Goal: Task Accomplishment & Management: Use online tool/utility

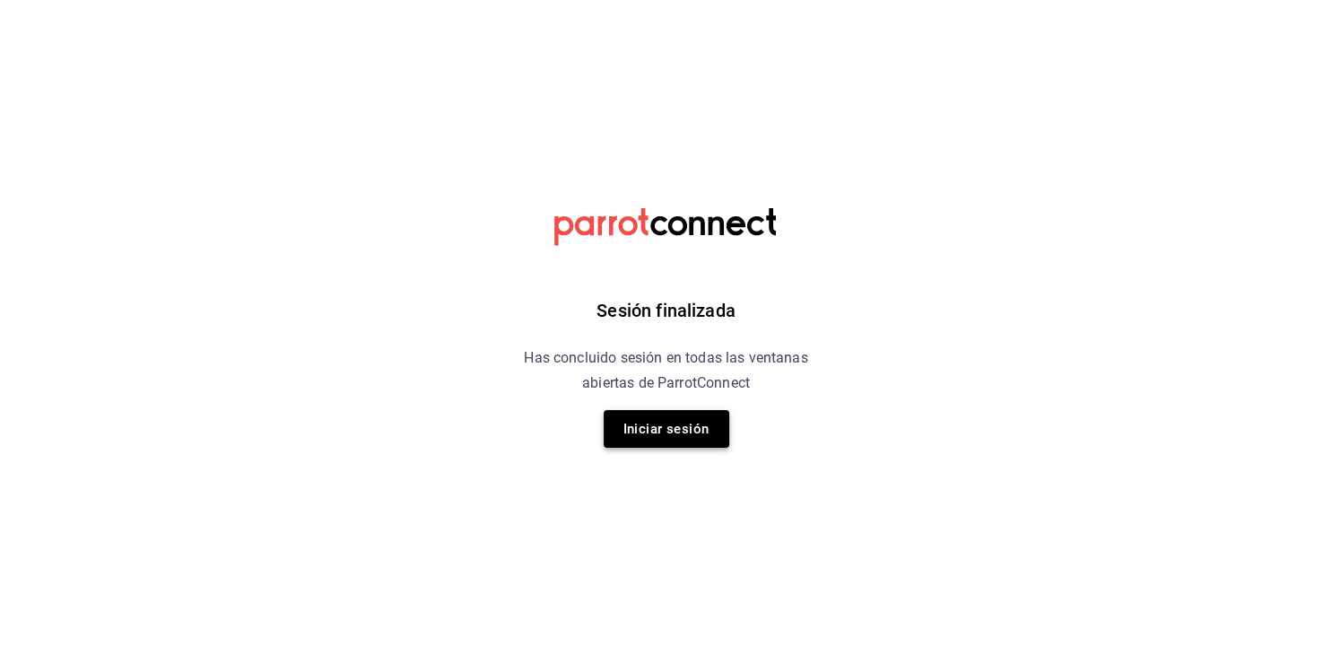
click at [682, 443] on button "Iniciar sesión" at bounding box center [667, 429] width 126 height 38
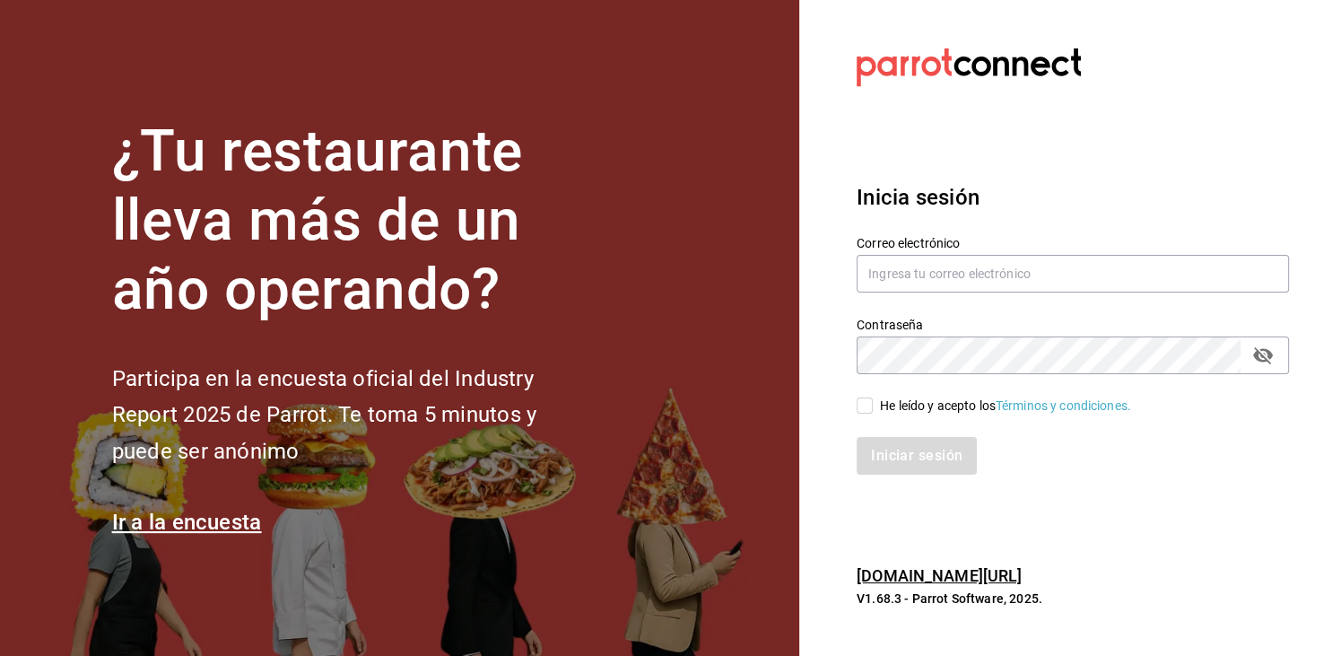
type input "mochomos.arcos@grupocosteno.com"
click at [866, 400] on input "He leído y acepto los Términos y condiciones." at bounding box center [865, 405] width 16 height 16
checkbox input "true"
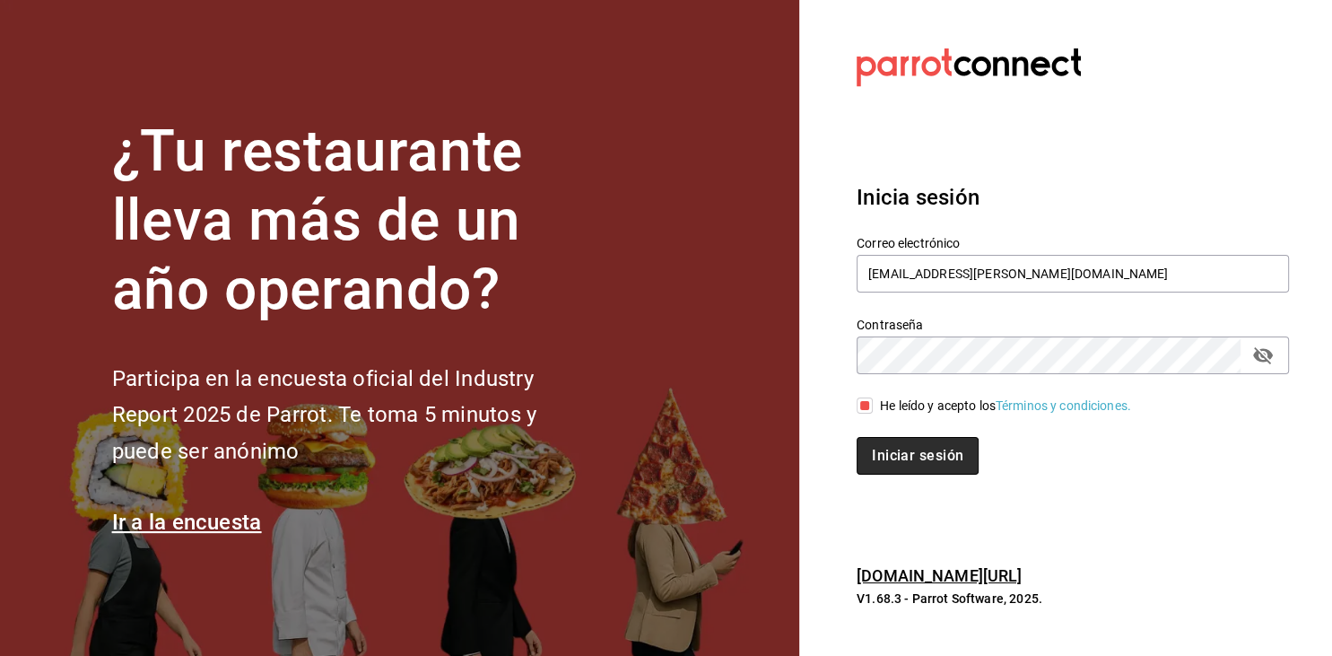
click at [884, 457] on button "Iniciar sesión" at bounding box center [918, 456] width 122 height 38
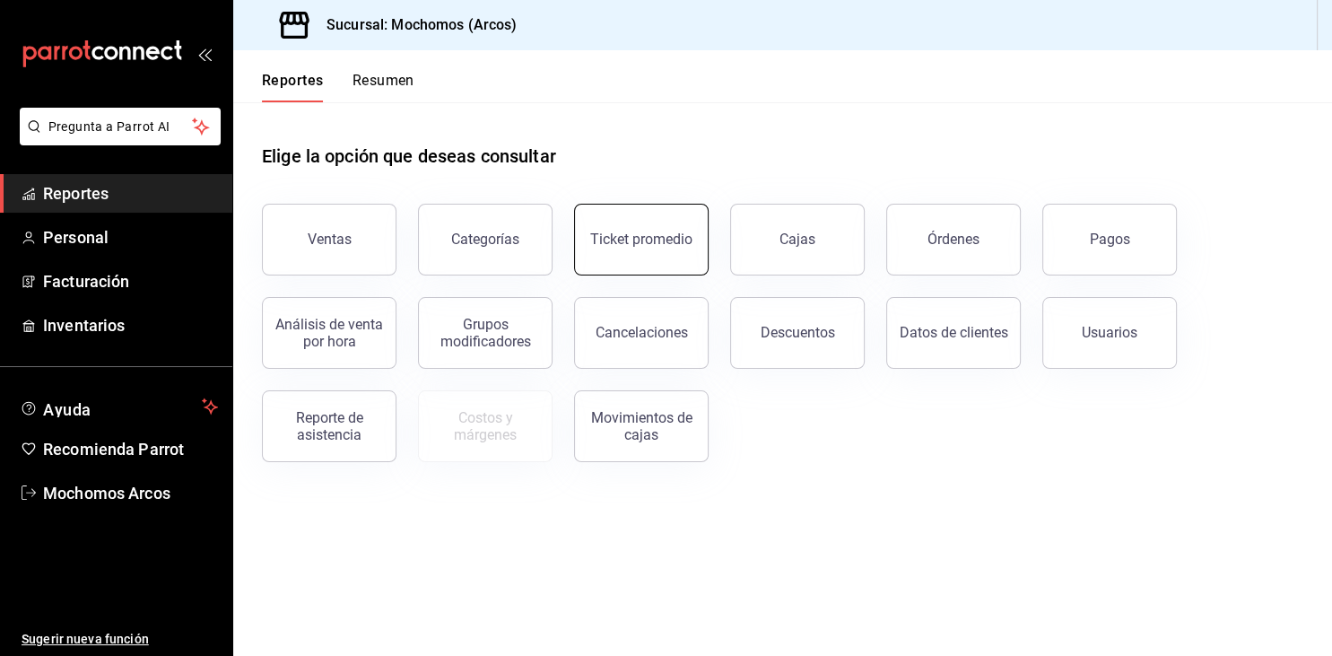
click at [675, 254] on button "Ticket promedio" at bounding box center [641, 240] width 135 height 72
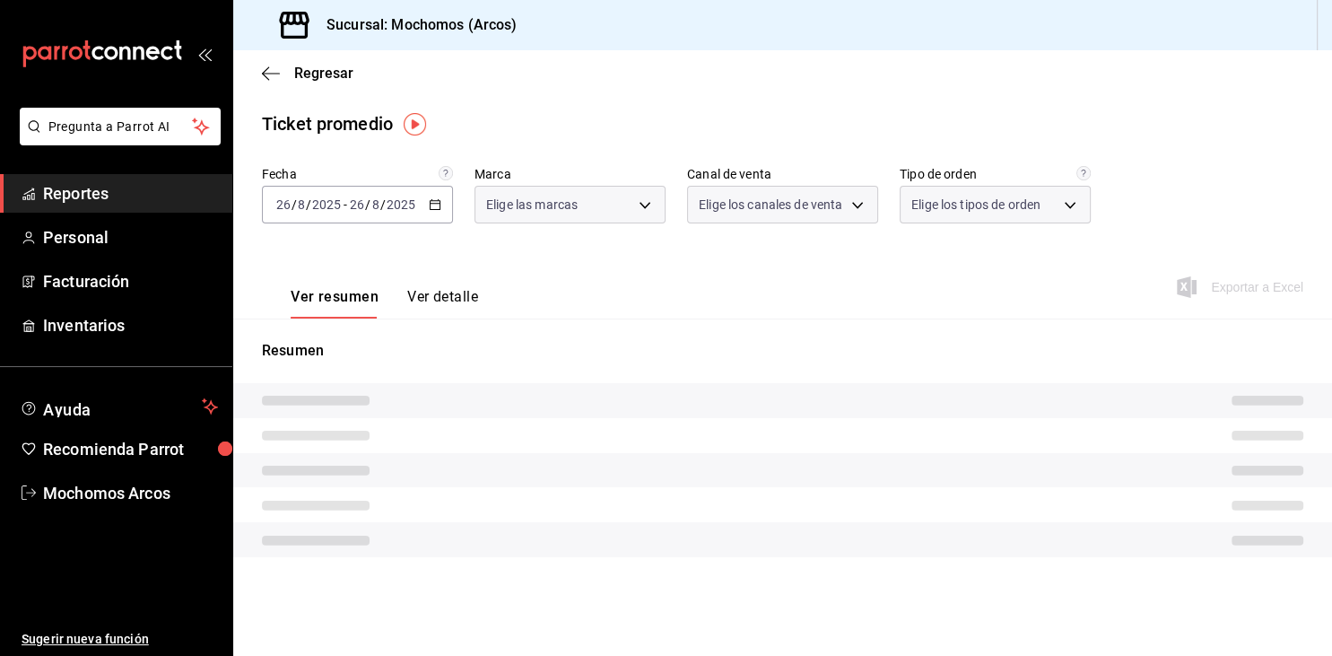
type input "dd36a3dd-8c35-4563-bc3a-0ae6137ce787"
type input "PARROT,UBER_EATS,RAPPI,DIDI_FOOD,ONLINE"
type input "c6b8ee8d-4955-4723-bae1-372b147e207b,27be71f3-ce18-4cfa-bd3b-e966efc6a73f,EXTER…"
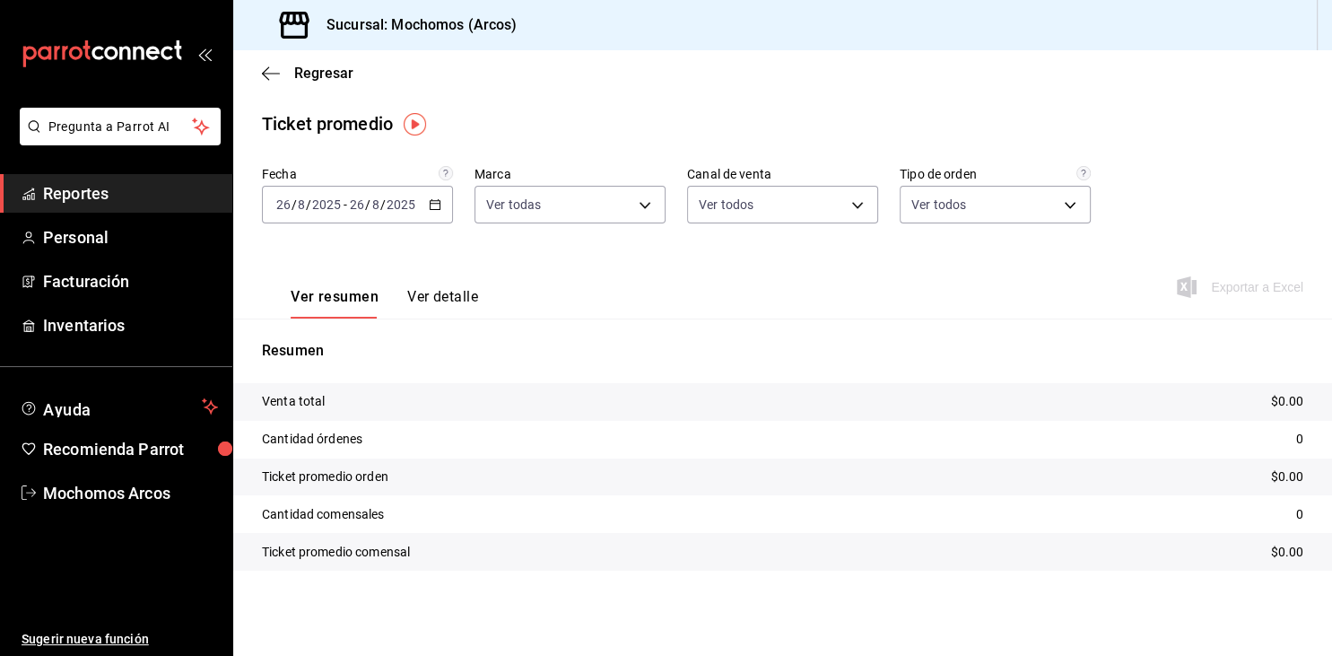
click at [437, 209] on icon "button" at bounding box center [435, 204] width 13 height 13
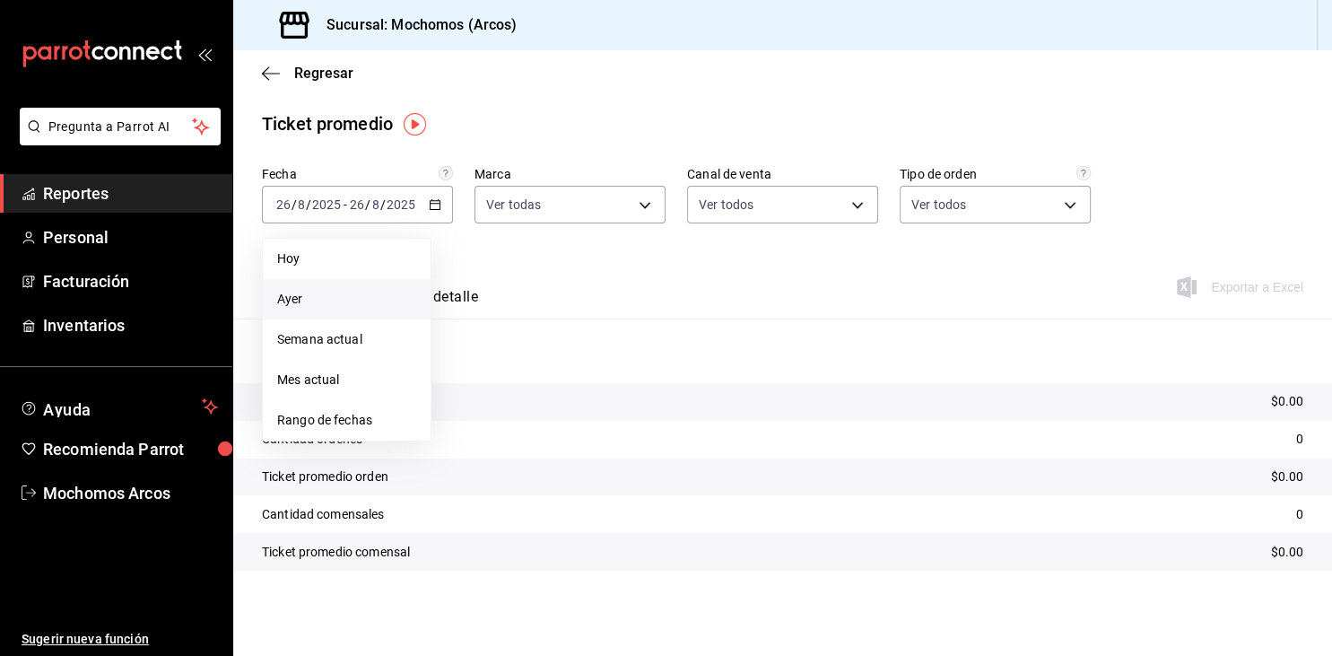
click at [302, 291] on span "Ayer" at bounding box center [346, 299] width 139 height 19
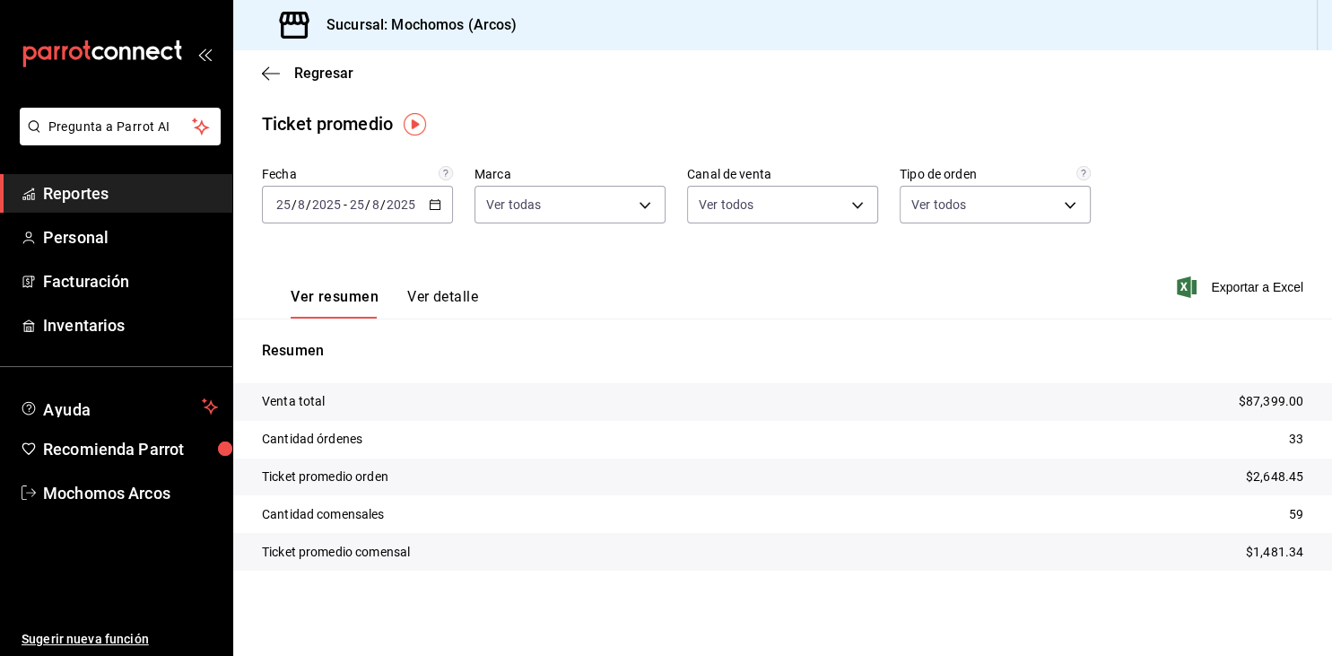
click at [101, 192] on span "Reportes" at bounding box center [130, 193] width 175 height 24
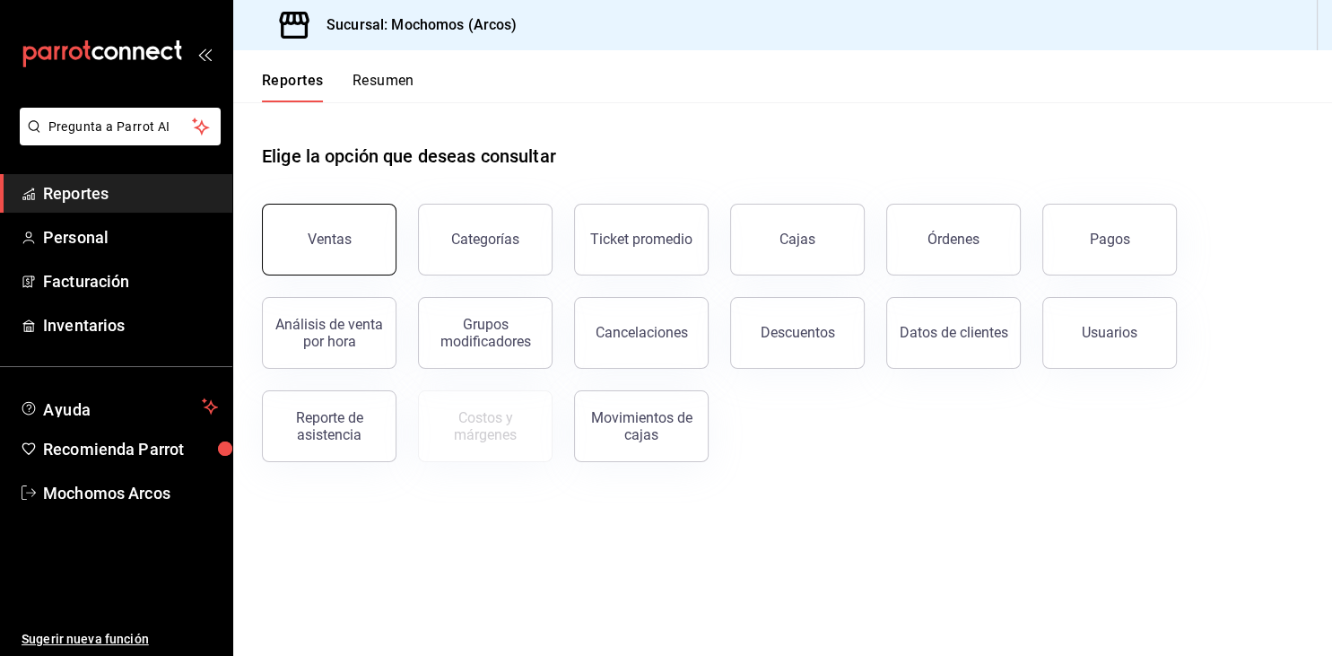
click at [313, 226] on button "Ventas" at bounding box center [329, 240] width 135 height 72
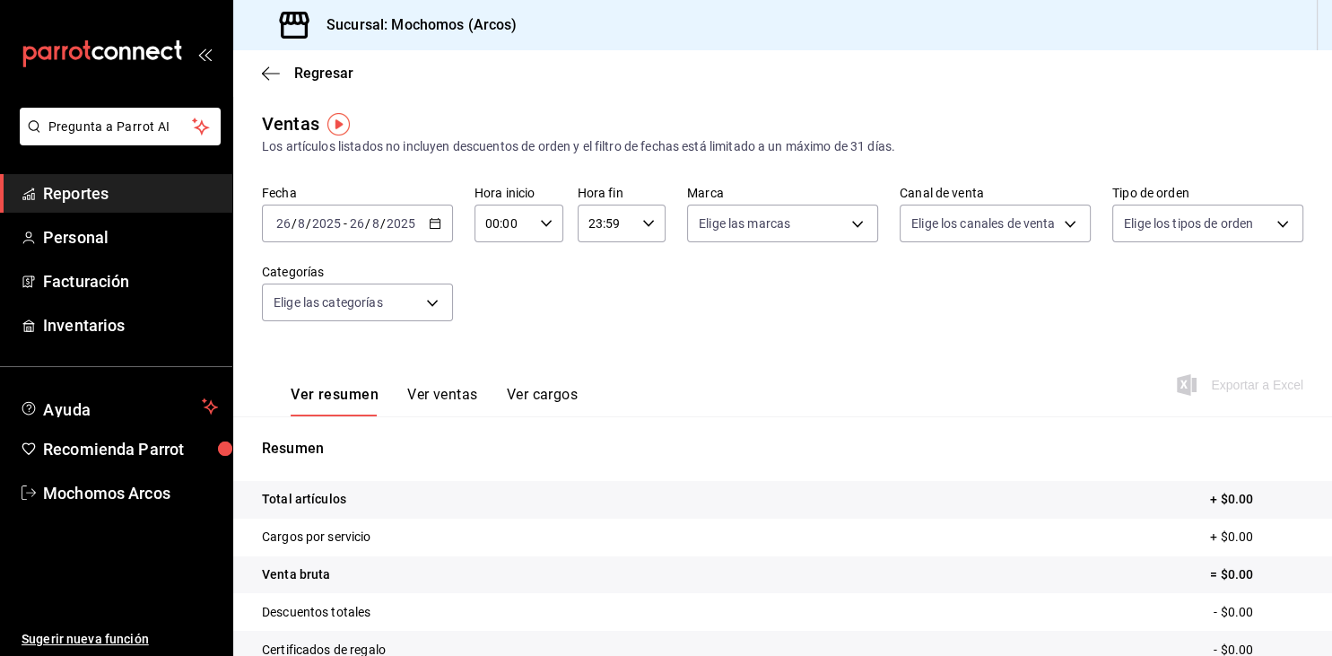
click at [525, 228] on input "00:00" at bounding box center [503, 223] width 58 height 36
click at [501, 321] on button "05" at bounding box center [496, 304] width 37 height 36
type input "05:00"
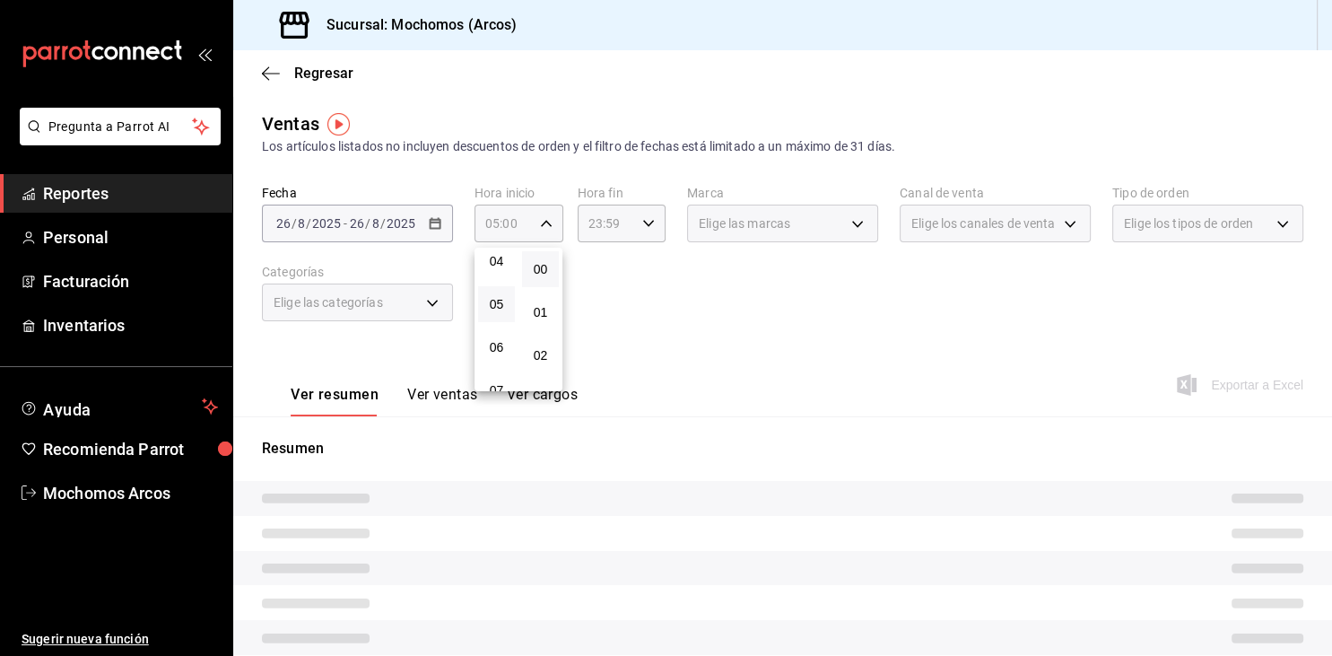
click at [626, 229] on div at bounding box center [666, 328] width 1332 height 656
click at [626, 229] on input "23:59" at bounding box center [607, 223] width 58 height 36
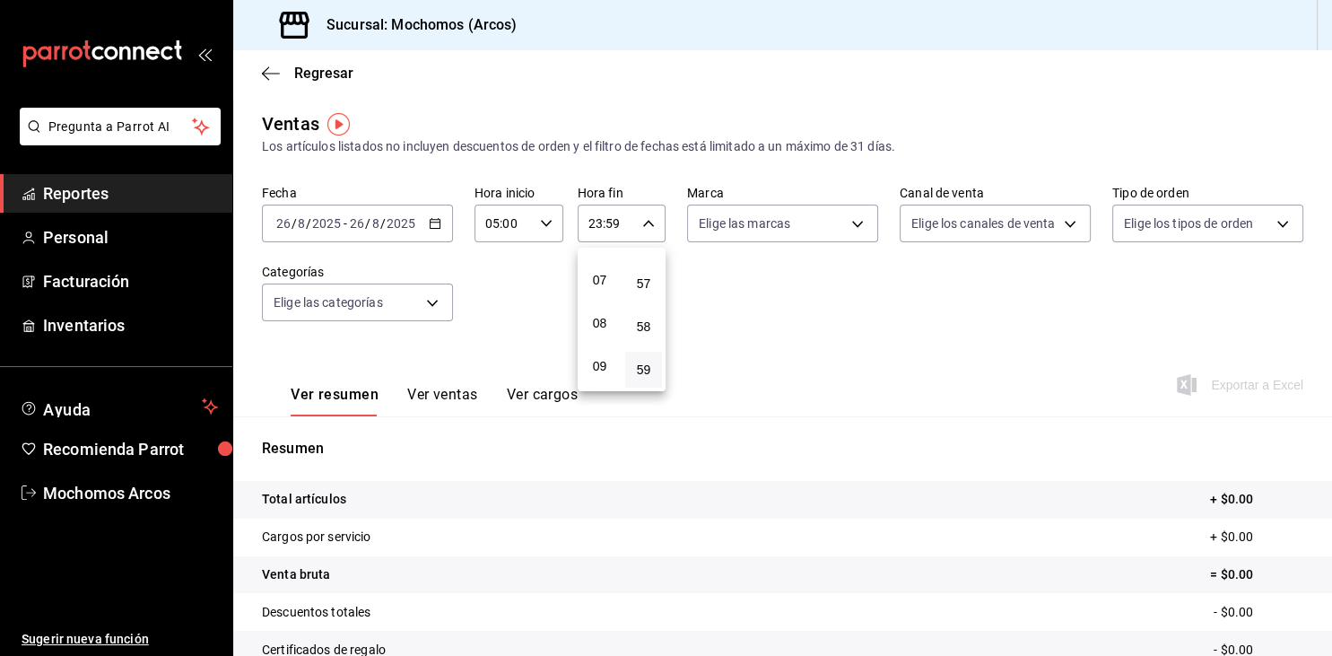
scroll to position [201, 0]
click at [597, 301] on button "05" at bounding box center [599, 283] width 37 height 36
type input "05:59"
click at [414, 223] on div at bounding box center [666, 328] width 1332 height 656
click at [414, 223] on input "2025" at bounding box center [401, 223] width 30 height 14
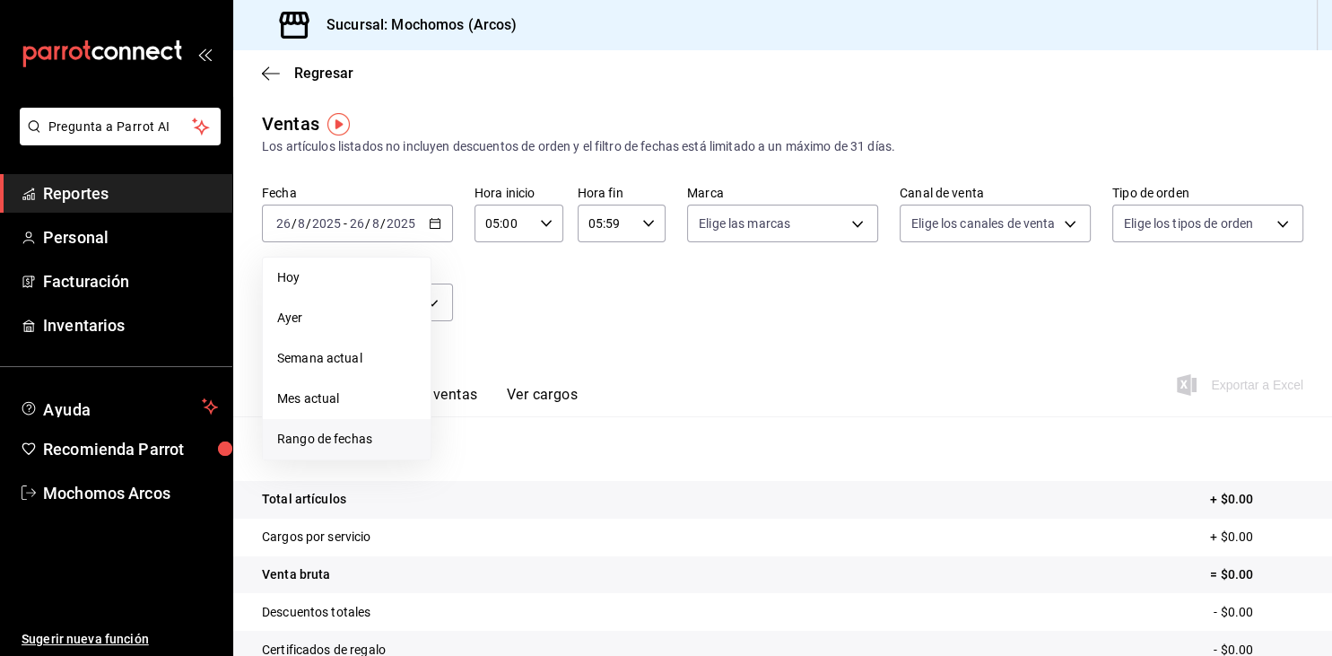
click at [309, 437] on span "Rango de fechas" at bounding box center [346, 439] width 139 height 19
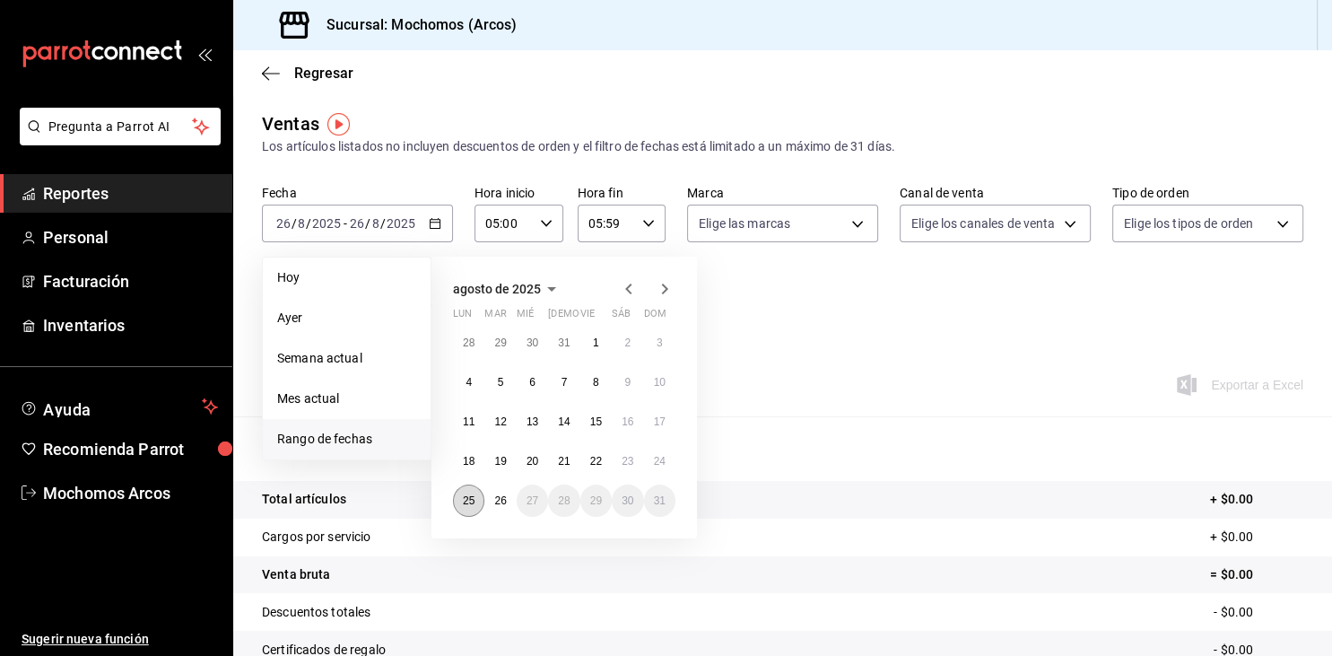
click at [468, 505] on abbr "25" at bounding box center [469, 500] width 12 height 13
click at [510, 497] on button "26" at bounding box center [499, 500] width 31 height 32
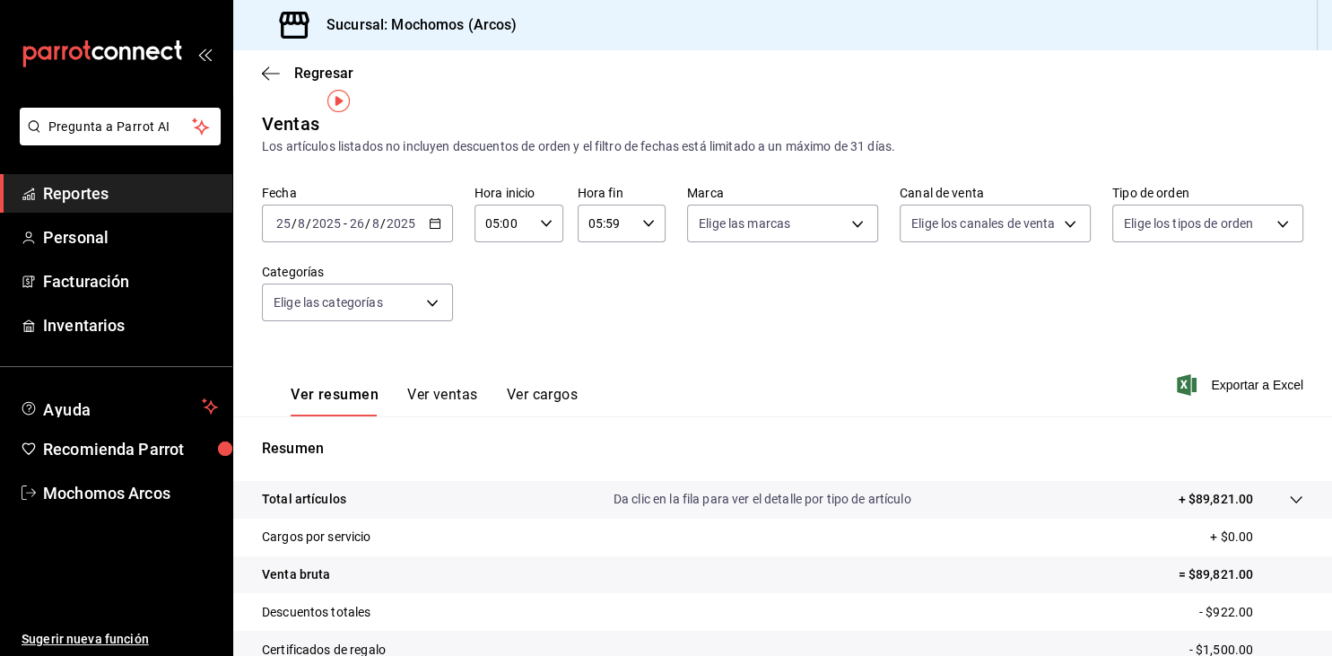
scroll to position [204, 0]
